Goal: Use online tool/utility

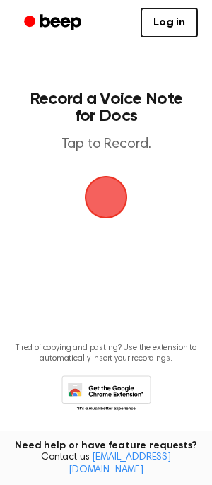
click at [105, 187] on span "button" at bounding box center [105, 197] width 79 height 79
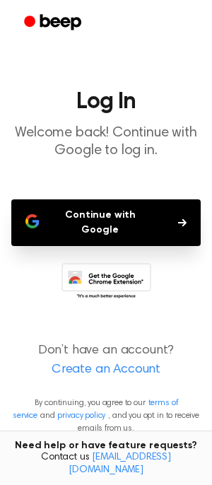
click at [112, 218] on button "Continue with Google" at bounding box center [105, 222] width 189 height 47
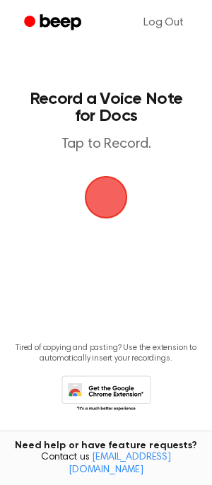
click at [101, 203] on span "button" at bounding box center [106, 197] width 73 height 73
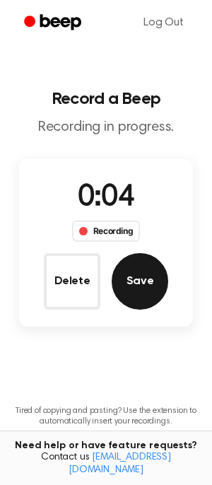
click at [141, 271] on button "Save" at bounding box center [140, 281] width 57 height 57
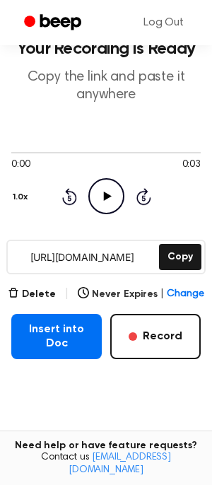
scroll to position [37, 0]
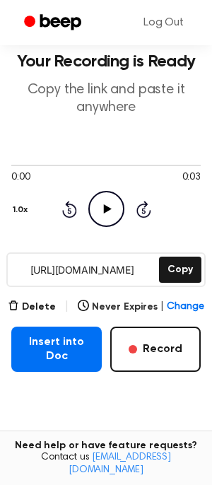
click at [114, 212] on icon "Play Audio" at bounding box center [106, 209] width 36 height 36
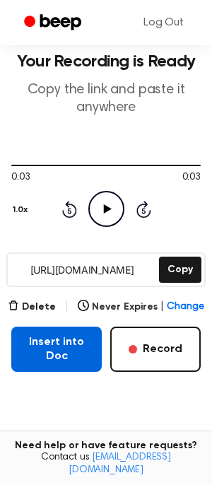
click at [69, 348] on button "Insert into Doc" at bounding box center [56, 348] width 90 height 45
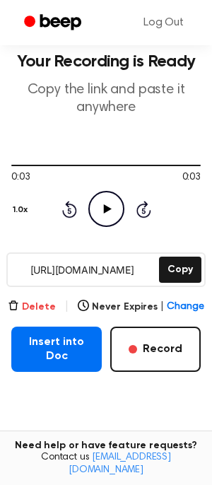
click at [30, 308] on button "Delete" at bounding box center [32, 306] width 48 height 15
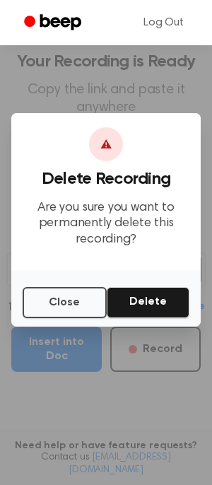
click at [155, 306] on button "Delete" at bounding box center [148, 302] width 83 height 31
